Goal: Task Accomplishment & Management: Manage account settings

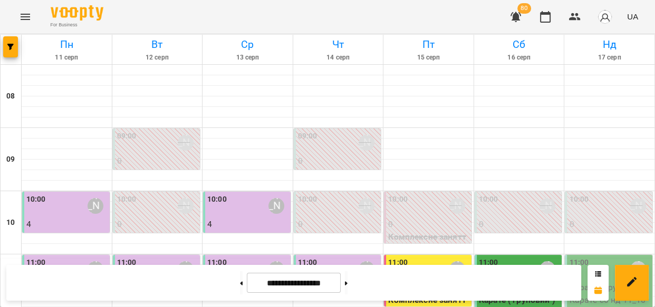
scroll to position [204, 0]
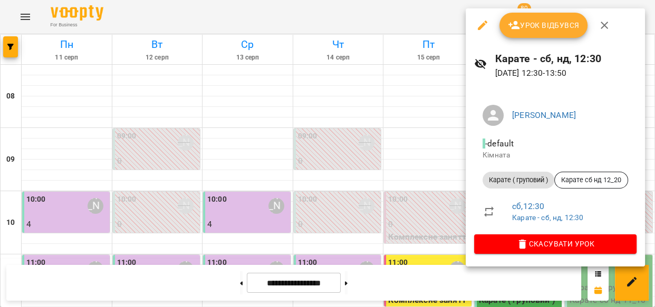
click at [551, 22] on span "Урок відбувся" at bounding box center [544, 25] width 72 height 13
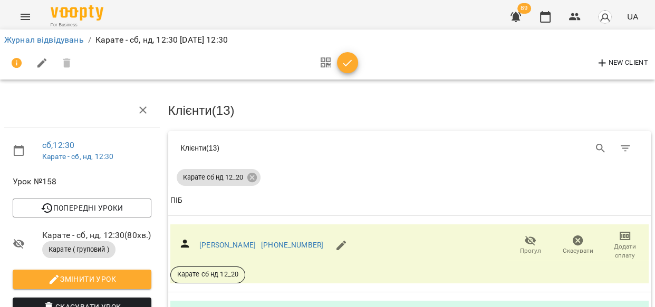
click at [530, 241] on span "Прогул" at bounding box center [530, 245] width 35 height 21
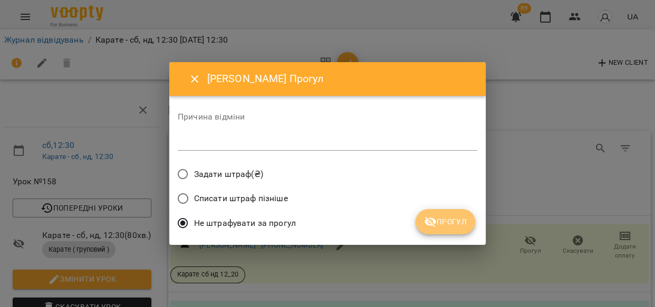
click at [444, 219] on span "Прогул" at bounding box center [445, 222] width 43 height 13
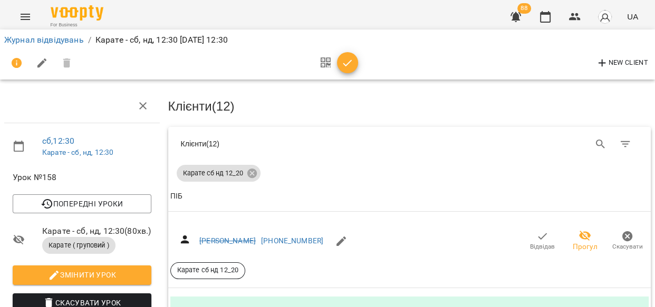
scroll to position [153, 0]
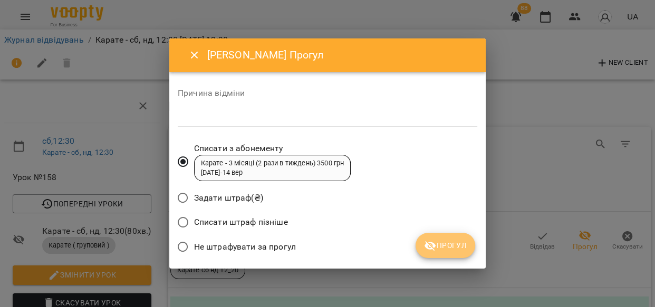
click at [450, 242] on span "Прогул" at bounding box center [445, 245] width 43 height 13
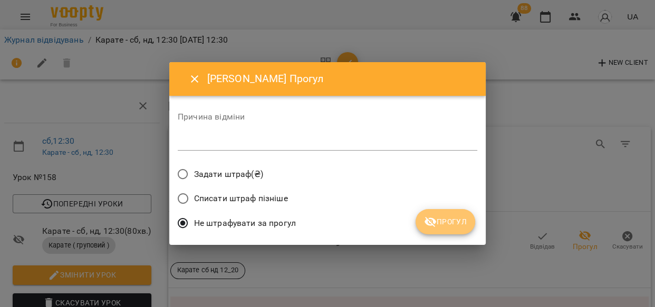
click at [431, 223] on icon "submit" at bounding box center [430, 222] width 12 height 10
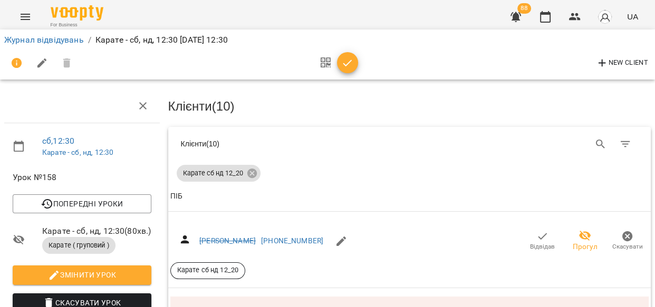
scroll to position [307, 0]
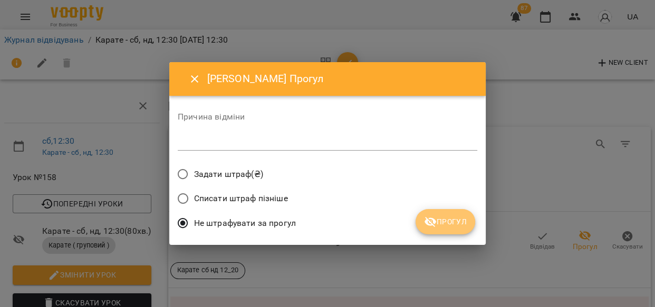
click at [454, 223] on span "Прогул" at bounding box center [445, 222] width 43 height 13
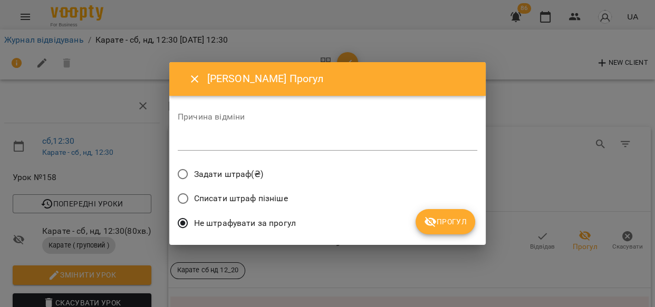
click at [454, 228] on button "Прогул" at bounding box center [445, 221] width 60 height 25
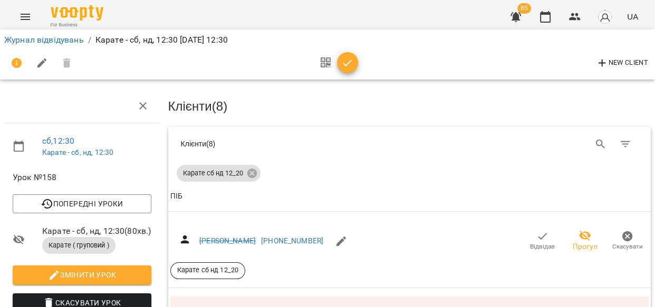
scroll to position [429, 0]
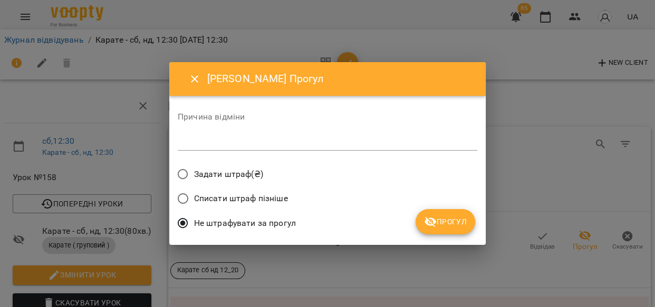
click at [461, 226] on span "Прогул" at bounding box center [445, 222] width 43 height 13
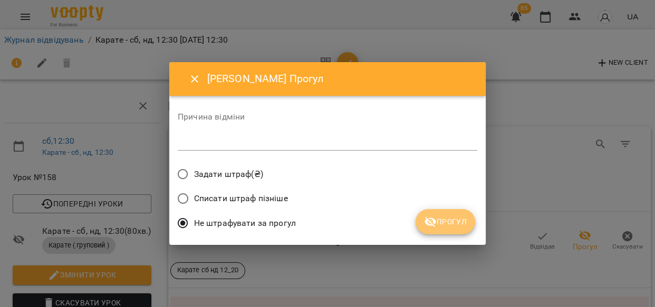
click at [462, 222] on span "Прогул" at bounding box center [445, 222] width 43 height 13
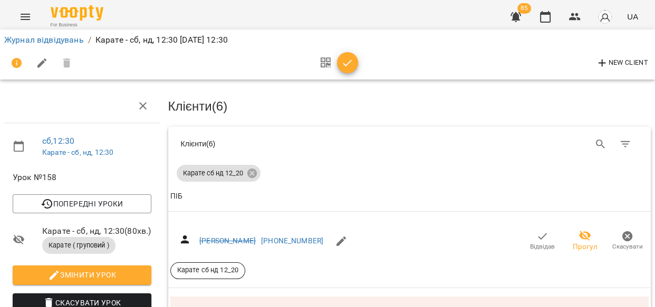
scroll to position [667, 0]
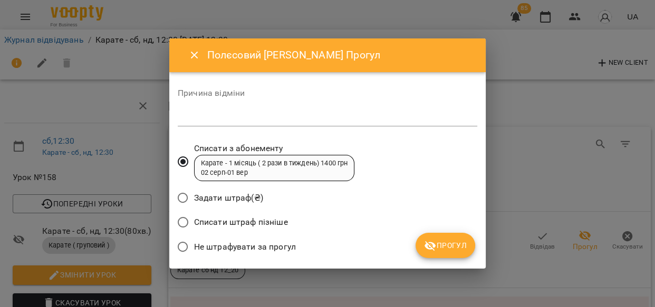
click at [461, 245] on span "Прогул" at bounding box center [445, 245] width 43 height 13
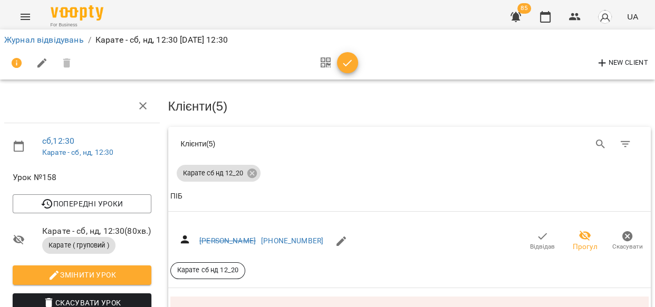
scroll to position [844, 0]
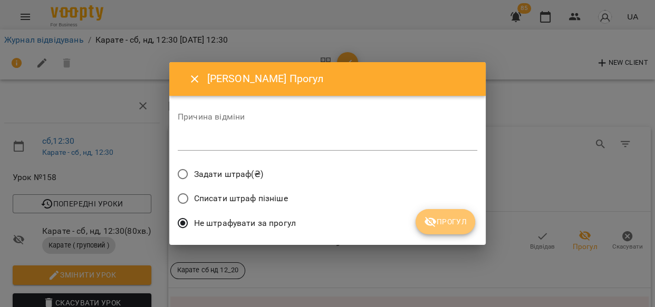
click at [456, 224] on span "Прогул" at bounding box center [445, 222] width 43 height 13
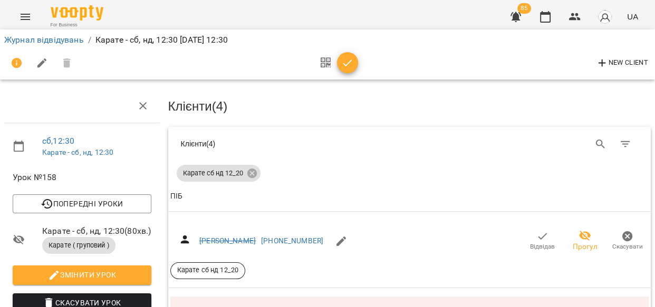
scroll to position [1045, 0]
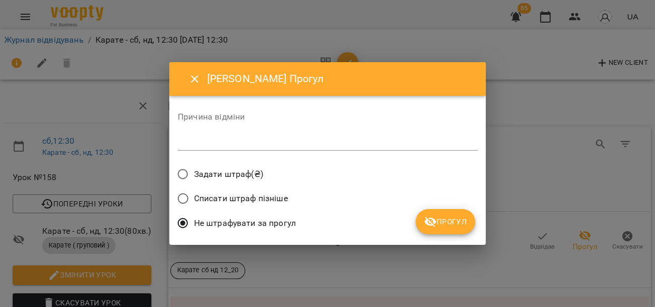
click at [453, 211] on button "Прогул" at bounding box center [445, 221] width 60 height 25
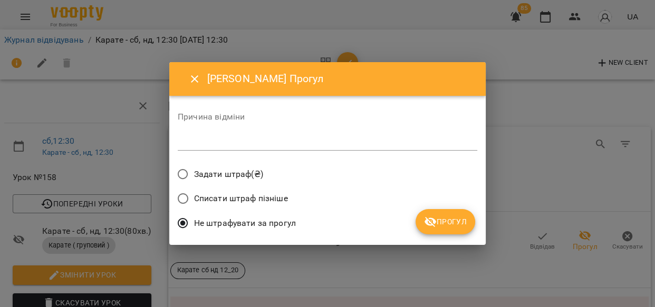
click at [421, 206] on div "Списати штраф пізніше" at bounding box center [327, 200] width 299 height 25
click at [457, 222] on span "Прогул" at bounding box center [445, 222] width 43 height 13
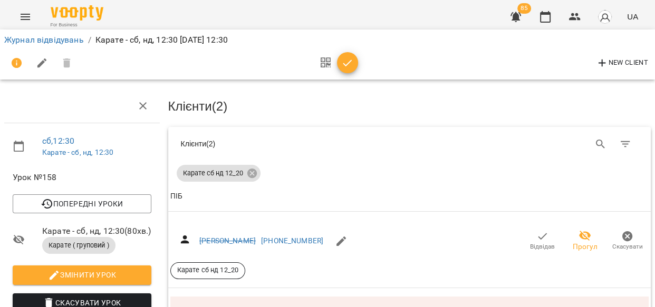
scroll to position [0, 0]
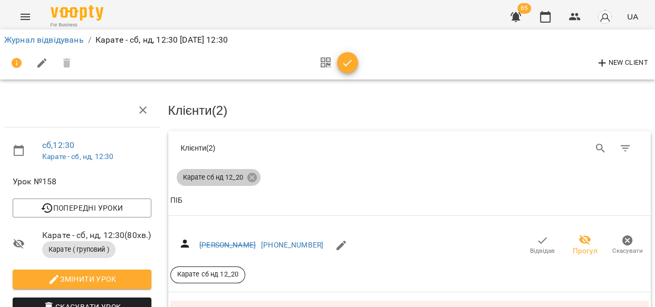
click at [249, 173] on icon at bounding box center [251, 177] width 9 height 9
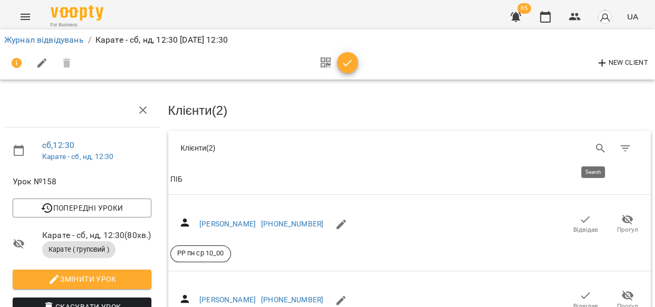
click at [596, 145] on icon "Search" at bounding box center [600, 148] width 13 height 13
type input "***"
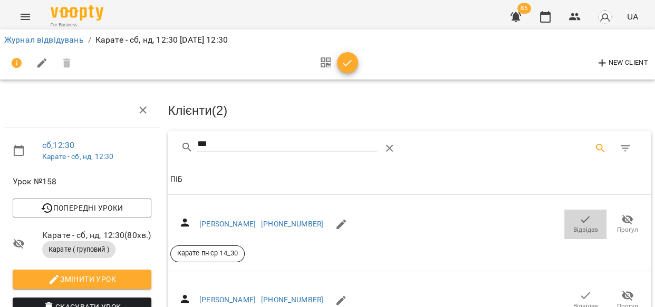
click at [582, 228] on span "Відвідав" at bounding box center [585, 230] width 25 height 9
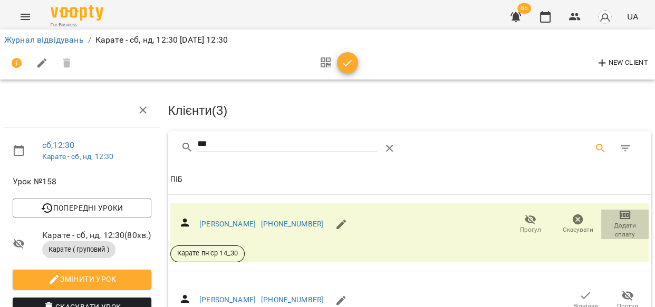
click at [619, 227] on span "Додати сплату" at bounding box center [624, 230] width 35 height 18
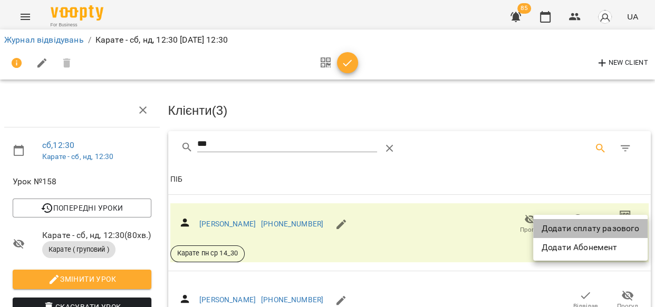
click at [606, 227] on li "Додати сплату разового" at bounding box center [590, 228] width 114 height 19
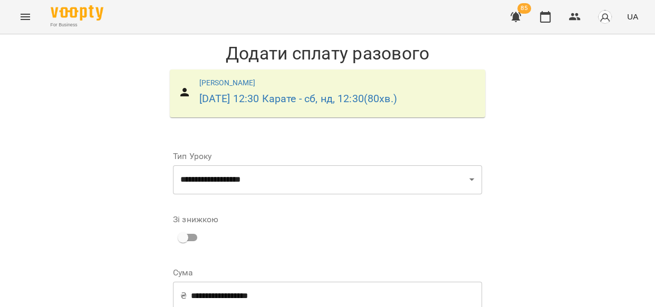
scroll to position [99, 0]
click at [421, 281] on input "**********" at bounding box center [336, 296] width 291 height 30
click at [422, 281] on input "**********" at bounding box center [336, 296] width 291 height 30
click at [288, 281] on input "**********" at bounding box center [336, 296] width 291 height 30
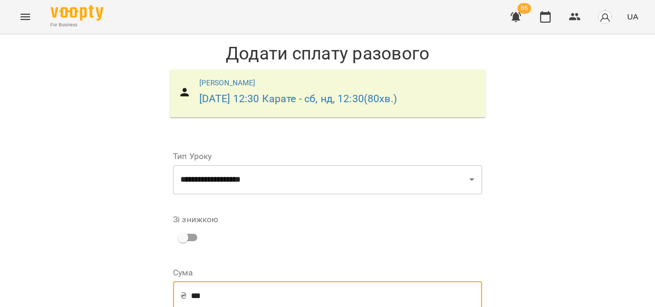
scroll to position [175, 0]
type input "***"
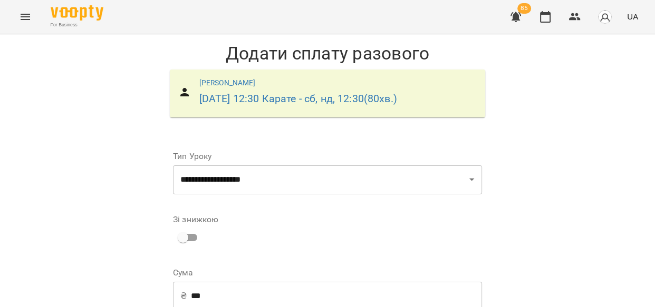
select select "****"
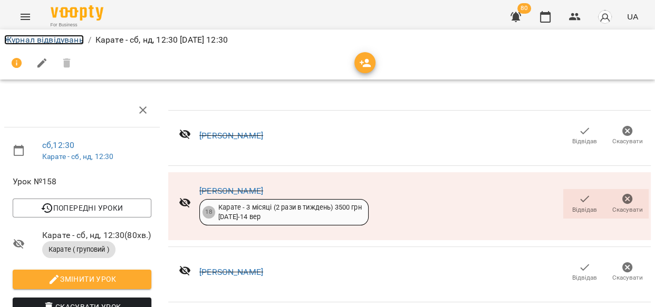
click at [35, 41] on link "Журнал відвідувань" at bounding box center [44, 40] width 80 height 10
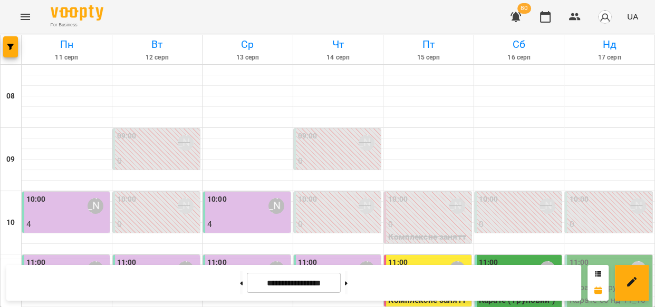
click at [607, 19] on img "button" at bounding box center [604, 16] width 15 height 15
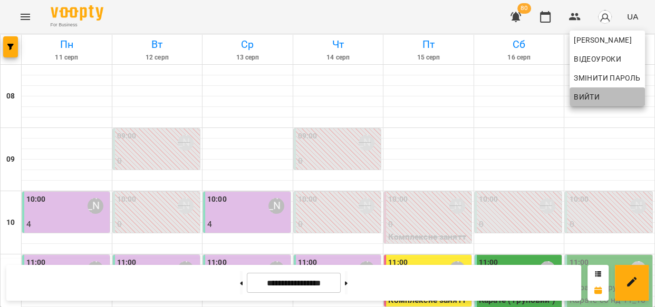
click at [592, 100] on span "Вийти" at bounding box center [586, 97] width 26 height 13
